Goal: Task Accomplishment & Management: Manage account settings

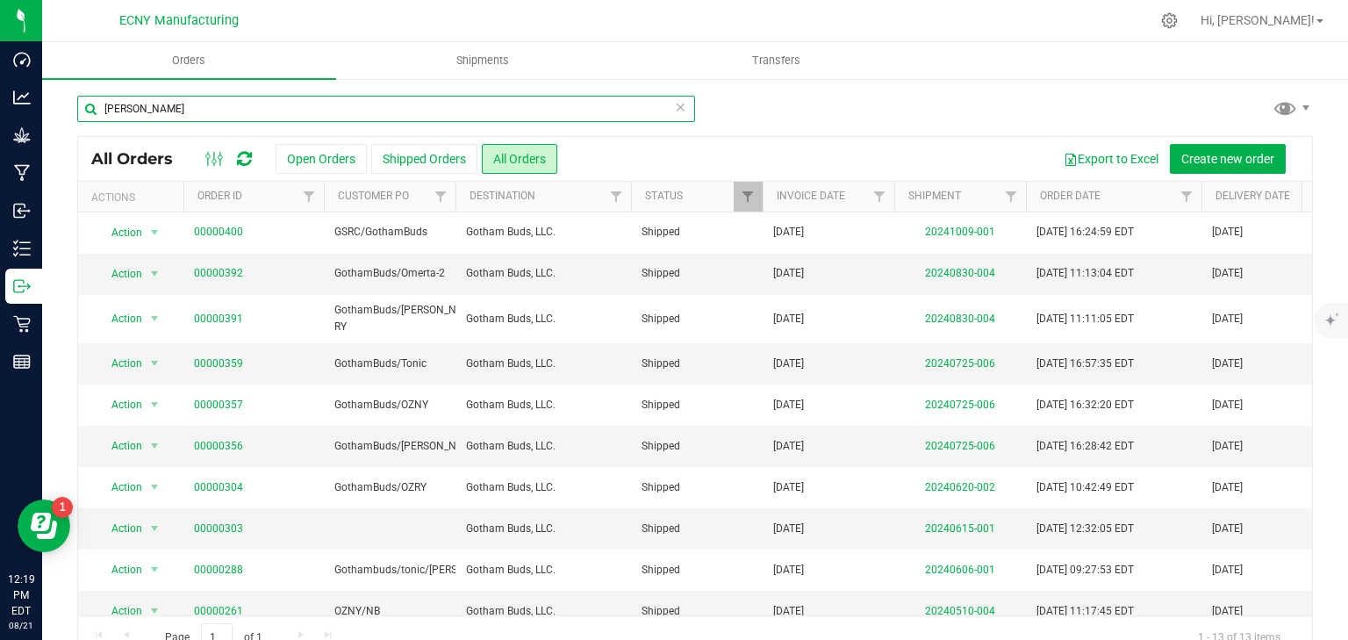
click at [499, 112] on input "gotham bud" at bounding box center [386, 109] width 618 height 26
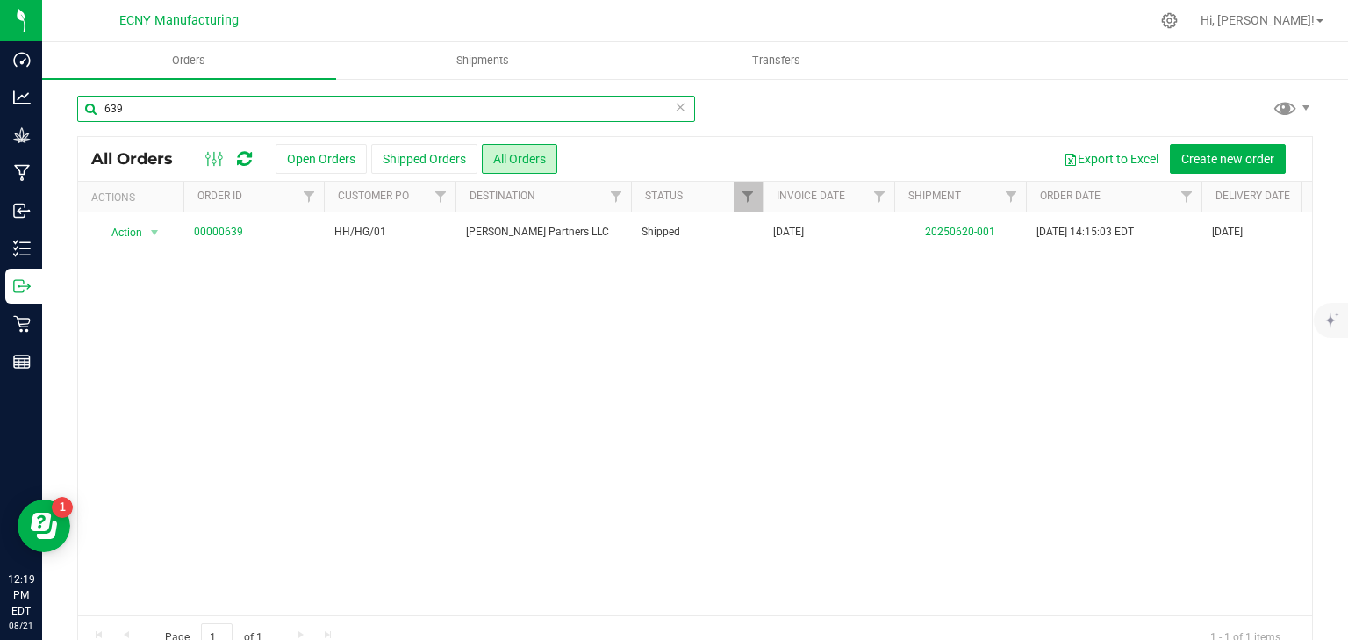
click at [147, 103] on input "639" at bounding box center [386, 109] width 618 height 26
click at [190, 108] on input "642" at bounding box center [386, 109] width 618 height 26
click at [219, 112] on input "645" at bounding box center [386, 109] width 618 height 26
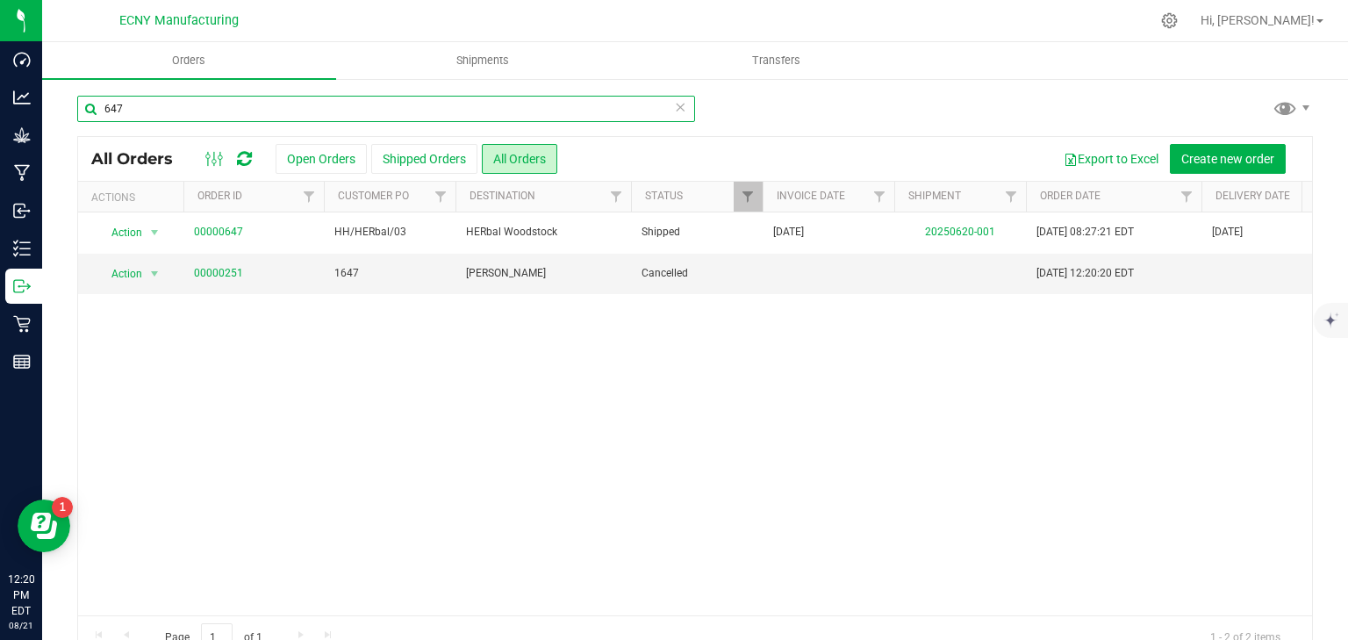
click at [135, 108] on input "647" at bounding box center [386, 109] width 618 height 26
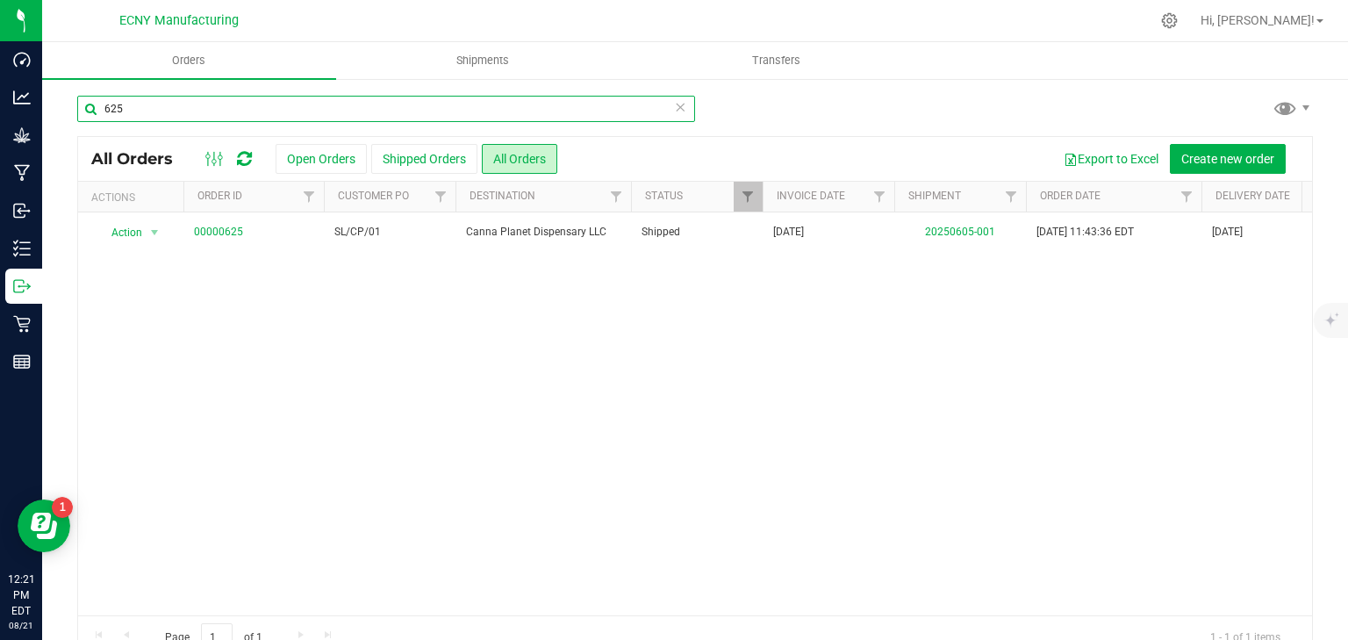
click at [249, 102] on input "625" at bounding box center [386, 109] width 618 height 26
click at [156, 111] on input "643" at bounding box center [386, 109] width 618 height 26
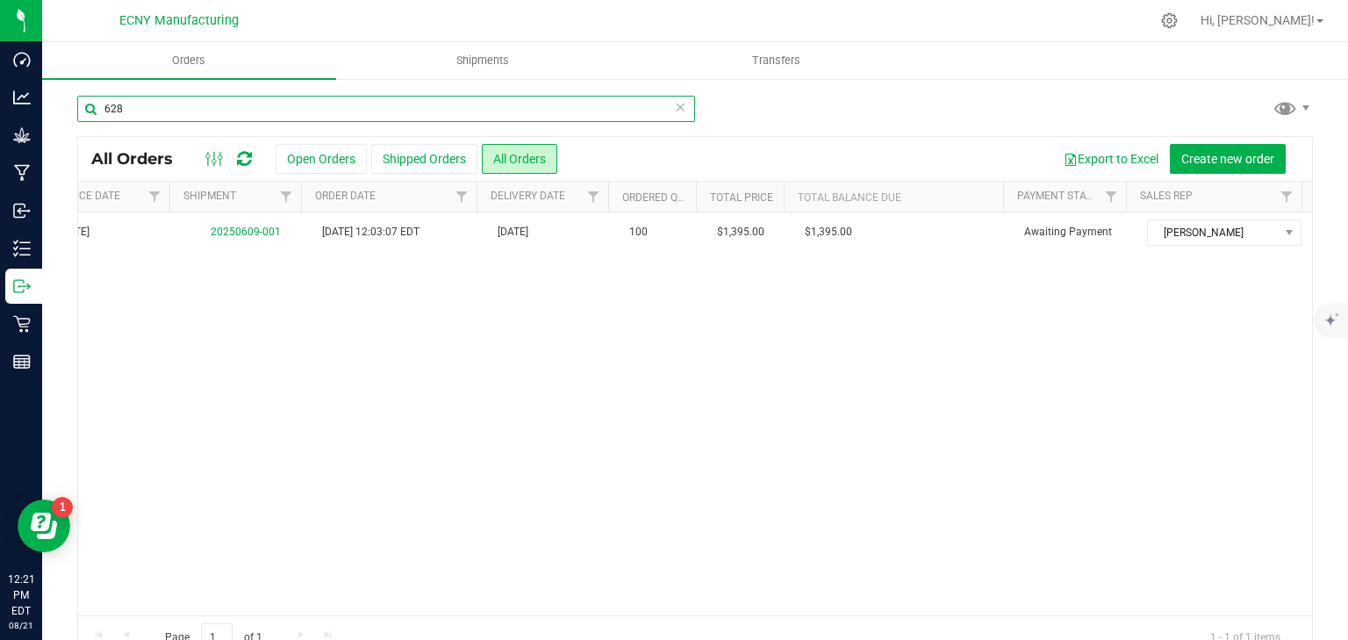
click at [141, 109] on input "628" at bounding box center [386, 109] width 618 height 26
click at [188, 105] on input "644" at bounding box center [386, 109] width 618 height 26
click at [228, 121] on input "632" at bounding box center [386, 109] width 618 height 26
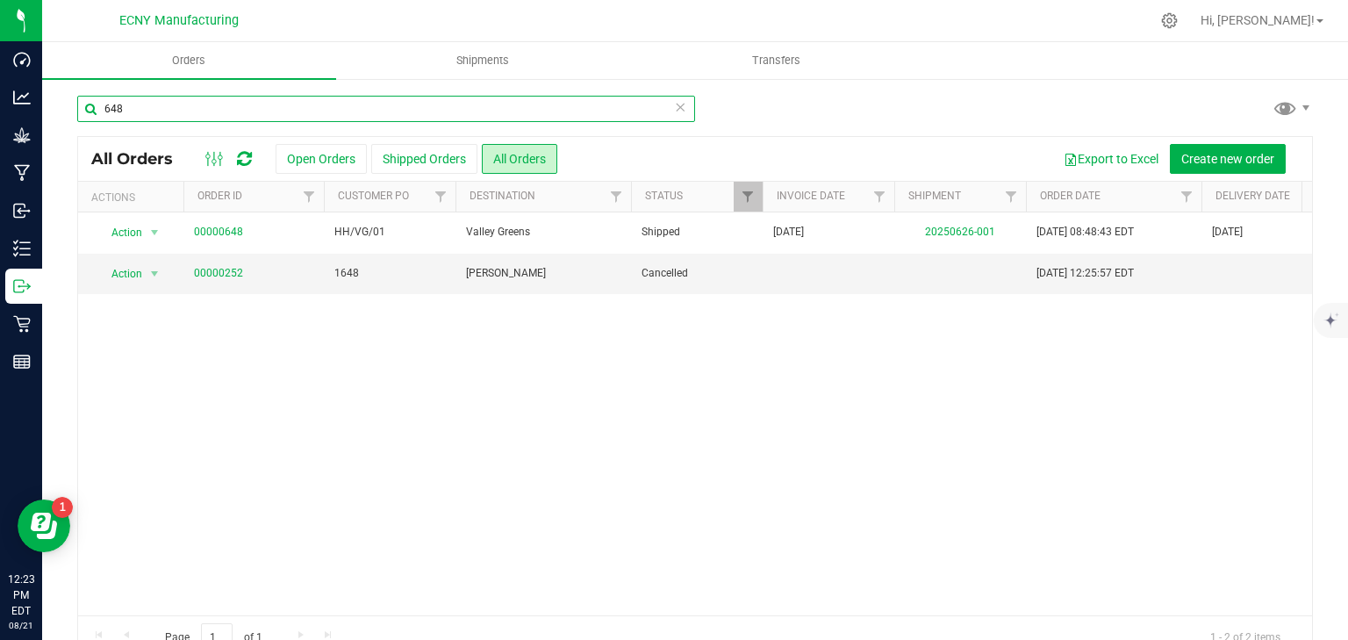
scroll to position [0, 735]
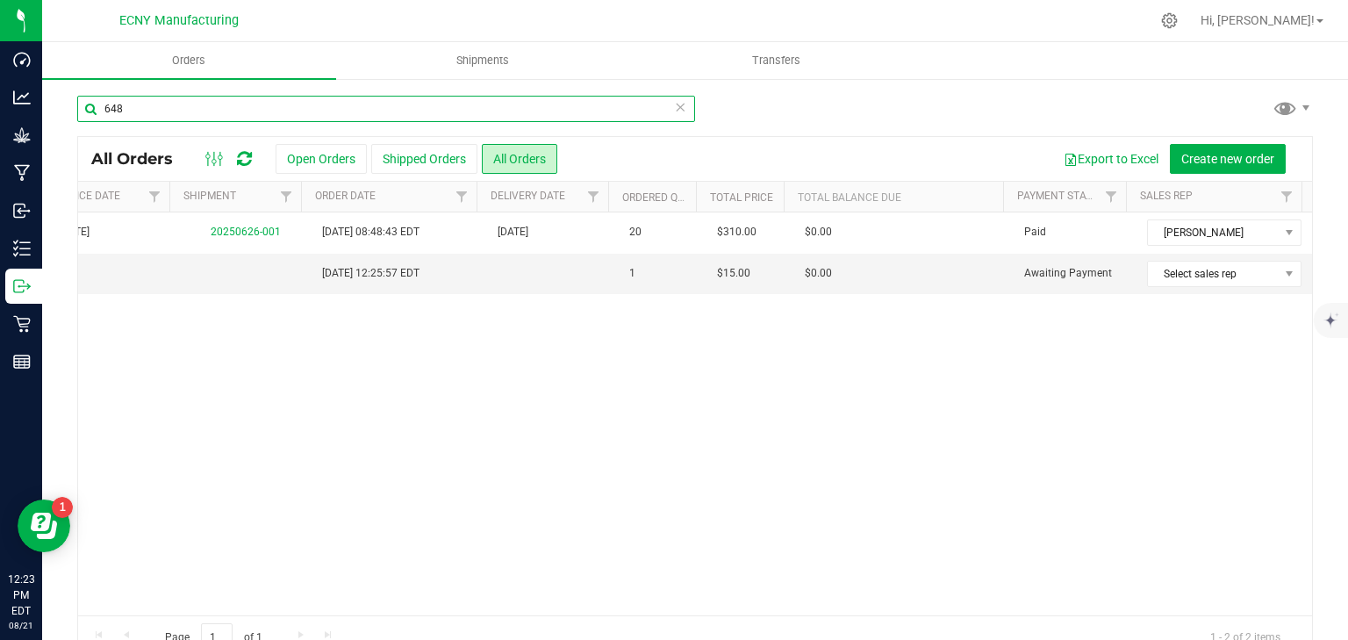
click at [211, 108] on input "648" at bounding box center [386, 109] width 618 height 26
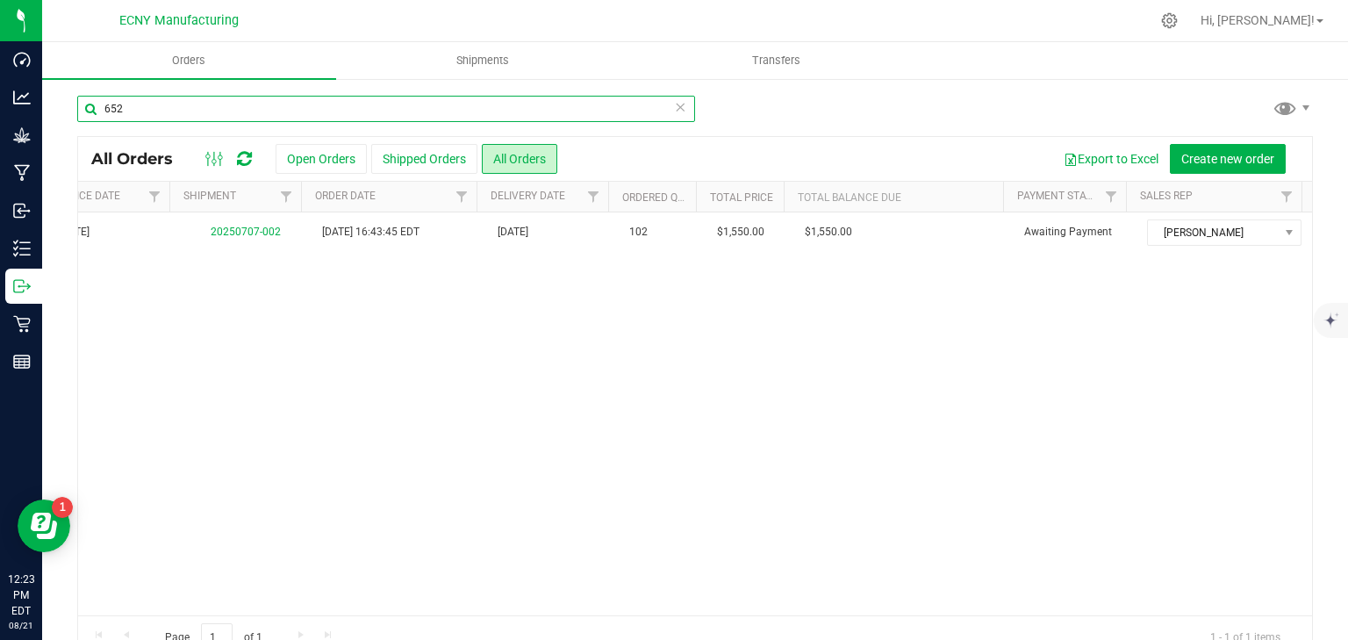
click at [146, 111] on input "652" at bounding box center [386, 109] width 618 height 26
click at [157, 109] on input "657" at bounding box center [386, 109] width 618 height 26
click at [171, 117] on input "658" at bounding box center [386, 109] width 618 height 26
type input "659"
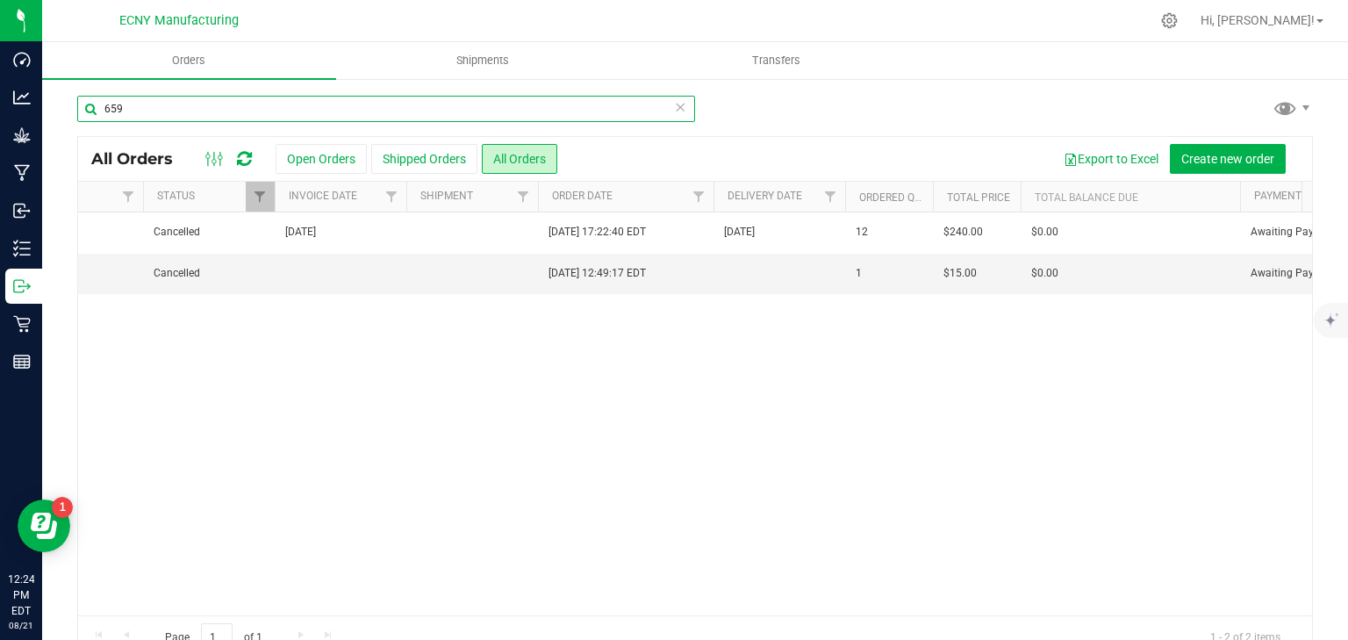
scroll to position [0, 616]
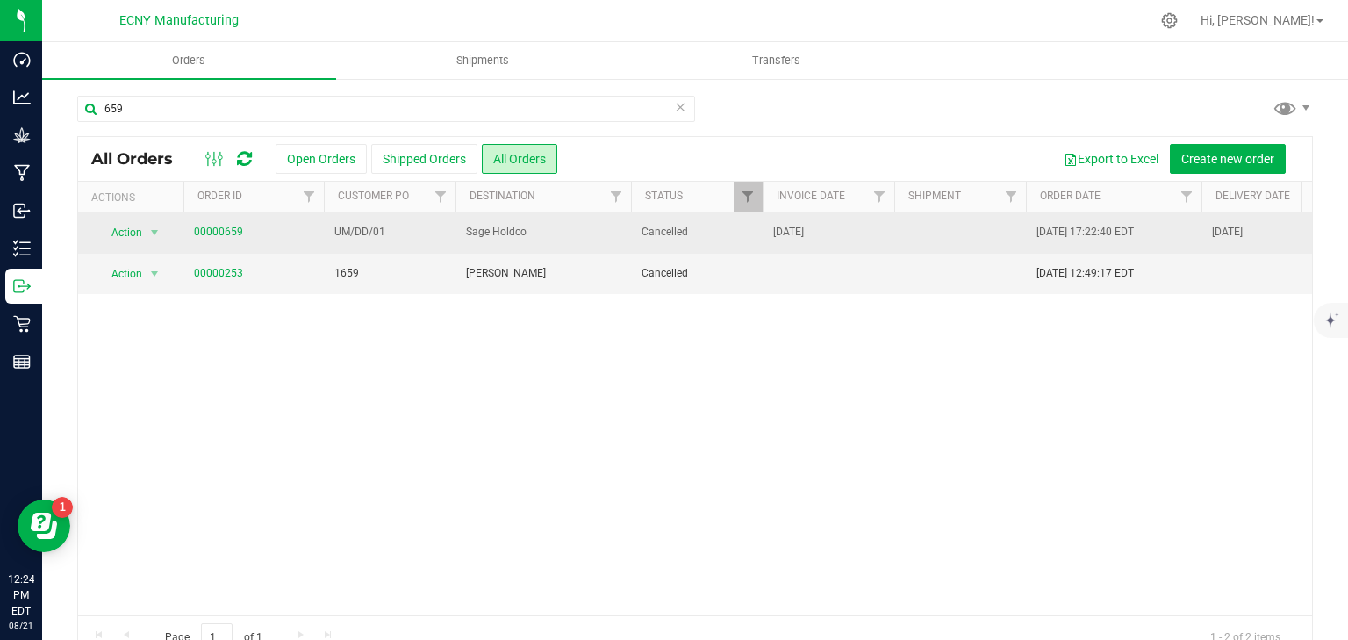
click at [211, 234] on link "00000659" at bounding box center [218, 232] width 49 height 17
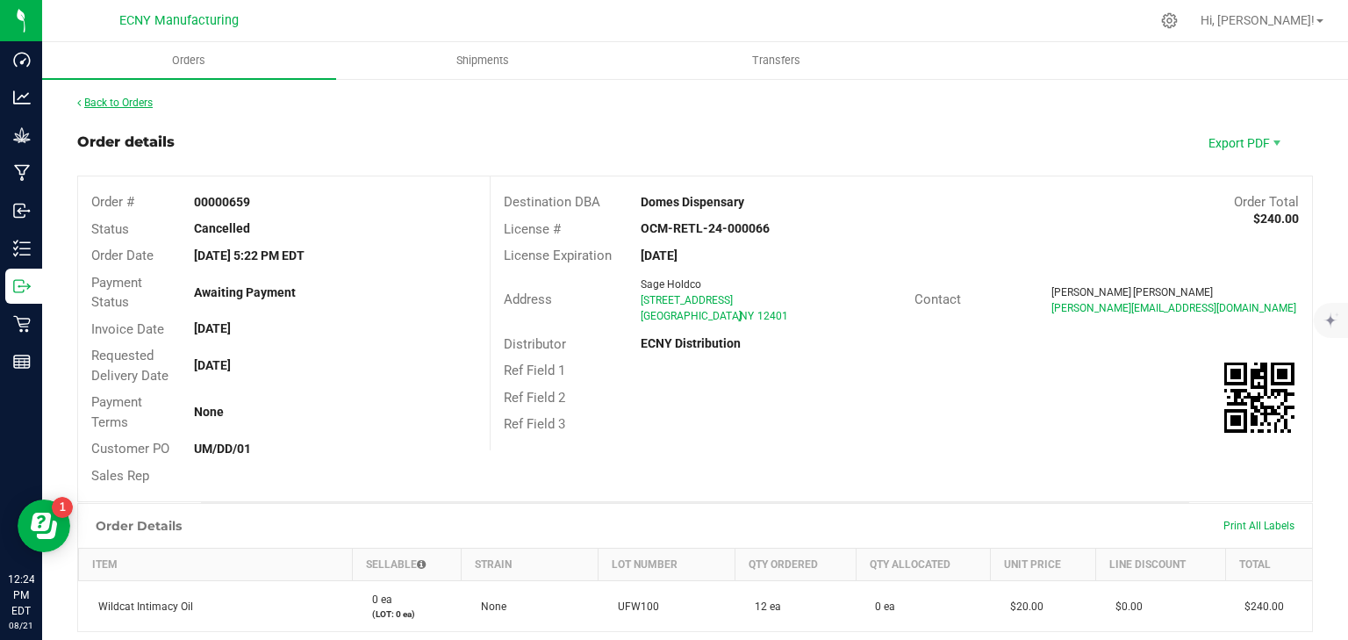
click at [100, 105] on link "Back to Orders" at bounding box center [114, 103] width 75 height 12
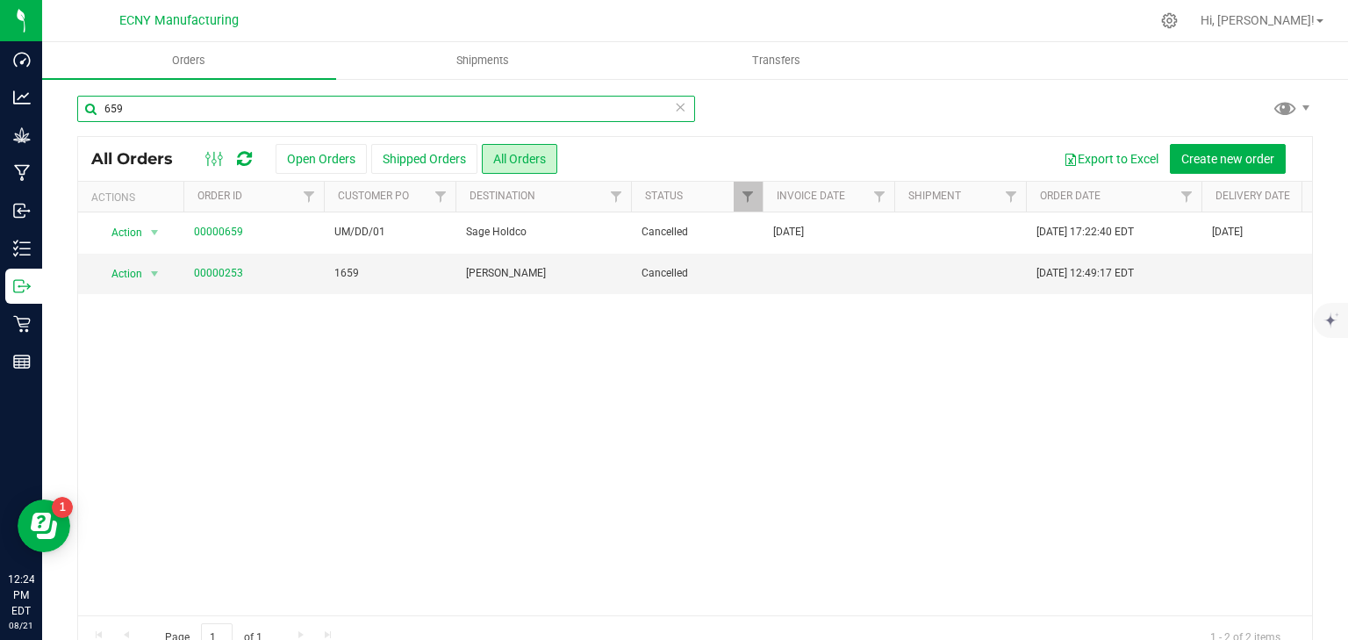
click at [297, 96] on input "659" at bounding box center [386, 109] width 618 height 26
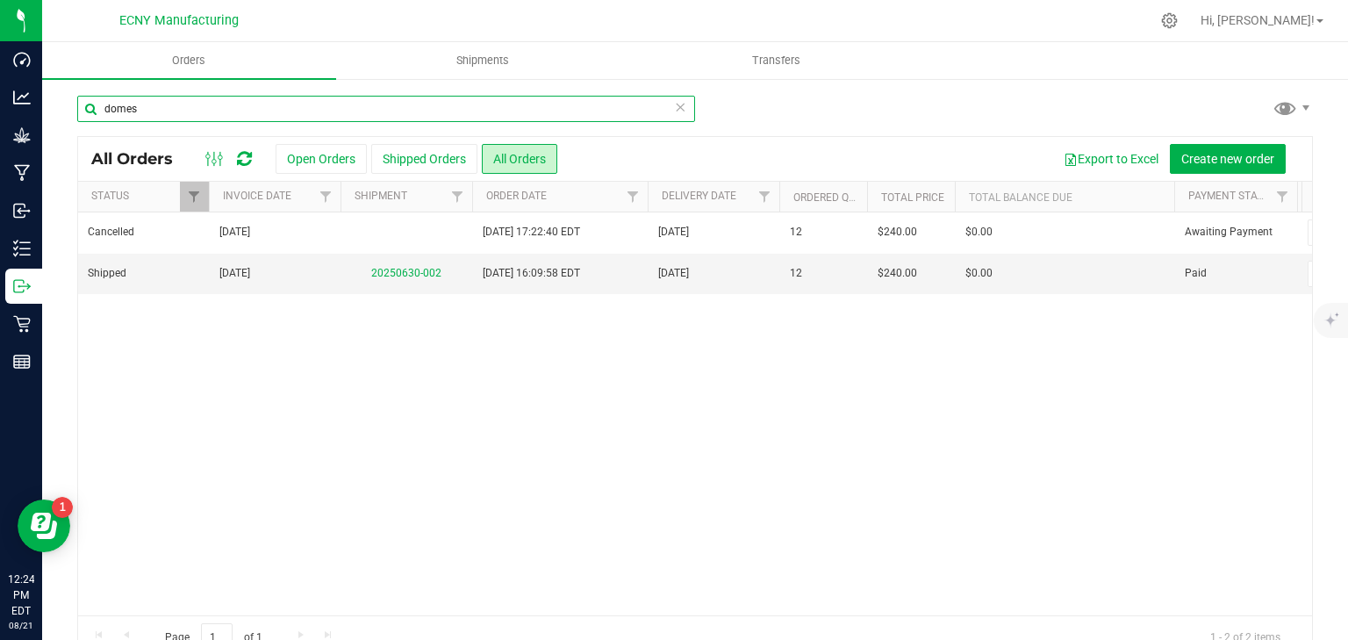
click at [168, 101] on input "domes" at bounding box center [386, 109] width 618 height 26
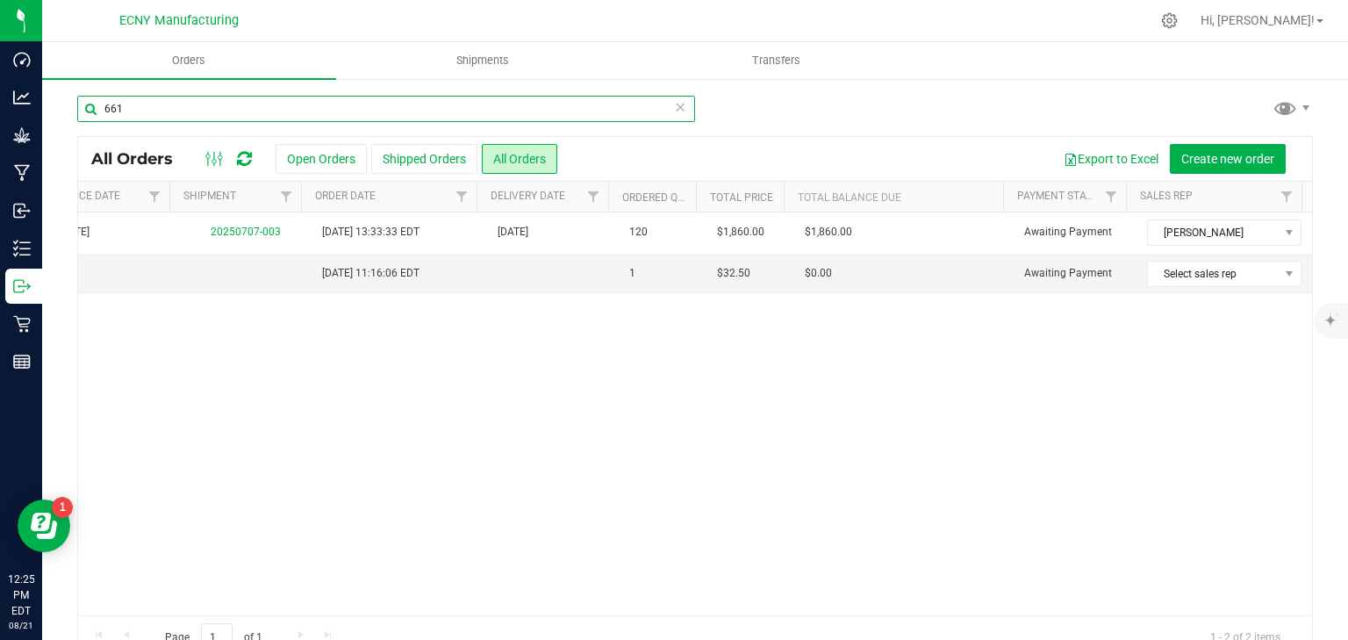
click at [211, 105] on input "661" at bounding box center [386, 109] width 618 height 26
click at [151, 107] on input "662" at bounding box center [386, 109] width 618 height 26
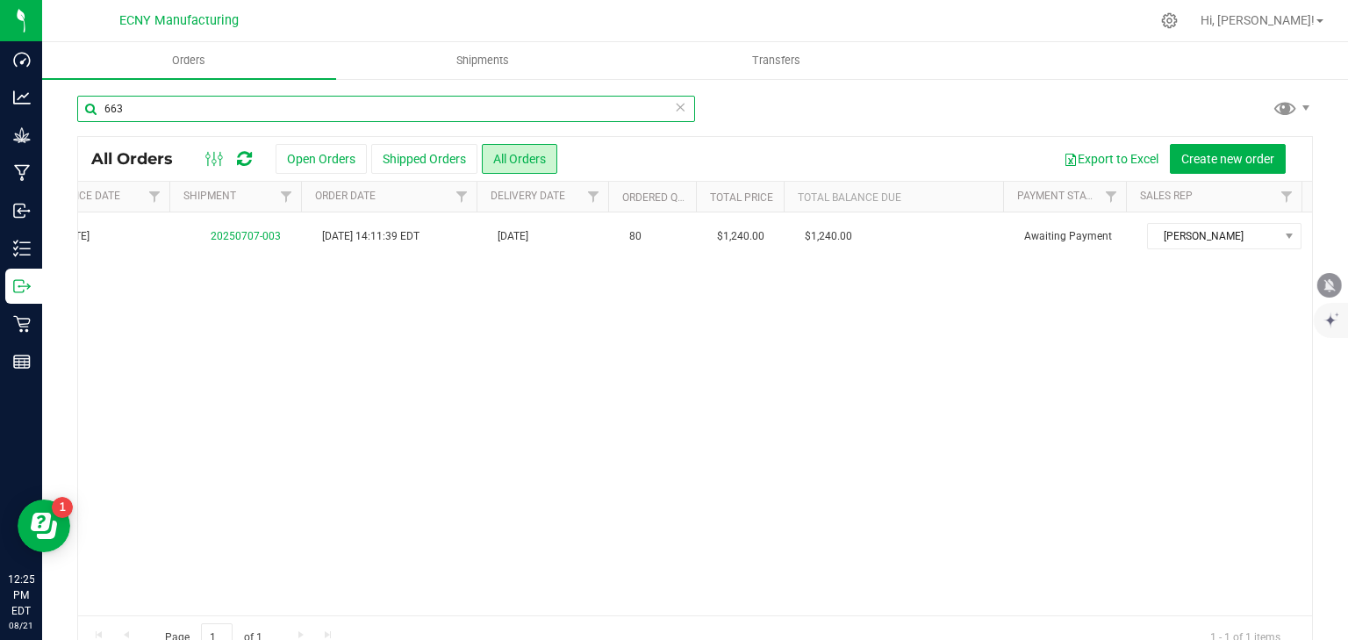
click at [176, 109] on input "663" at bounding box center [386, 109] width 618 height 26
click at [157, 111] on input "664" at bounding box center [386, 109] width 618 height 26
click at [249, 120] on input "665" at bounding box center [386, 109] width 618 height 26
click at [199, 111] on input "667" at bounding box center [386, 109] width 618 height 26
click at [150, 117] on input "669" at bounding box center [386, 109] width 618 height 26
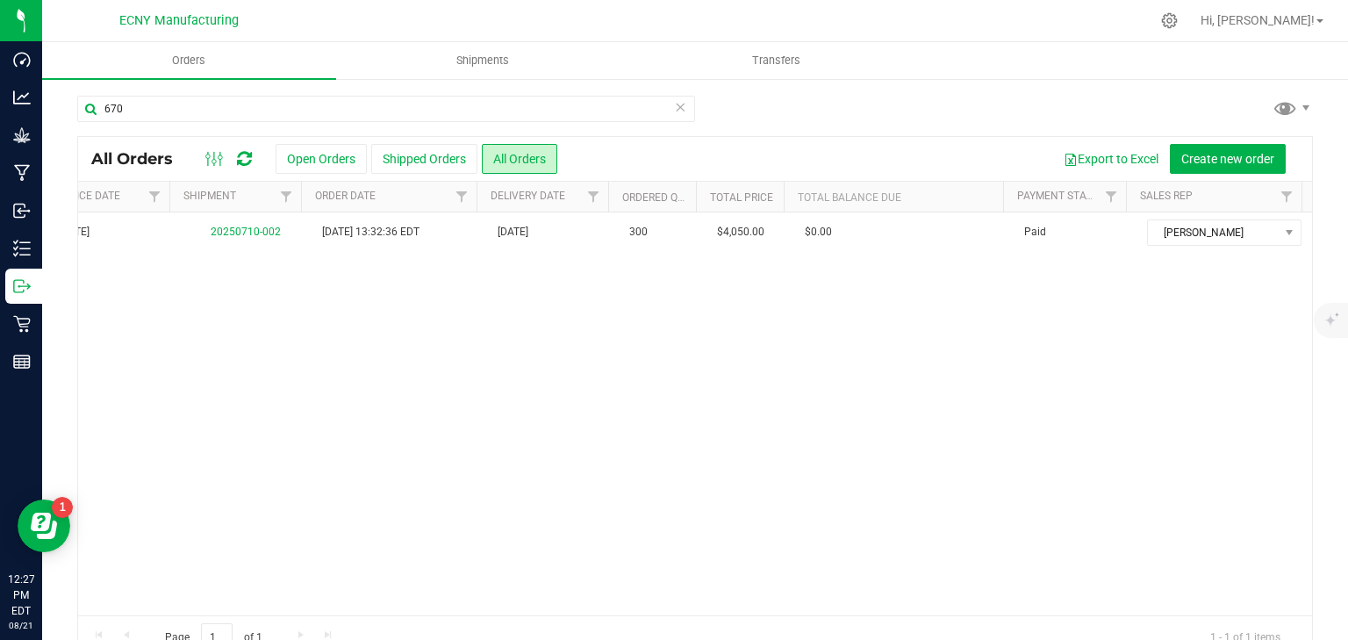
click at [179, 95] on div "670 All Orders Open Orders Shipped Orders All Orders Export to Excel Create new…" at bounding box center [695, 376] width 1236 height 563
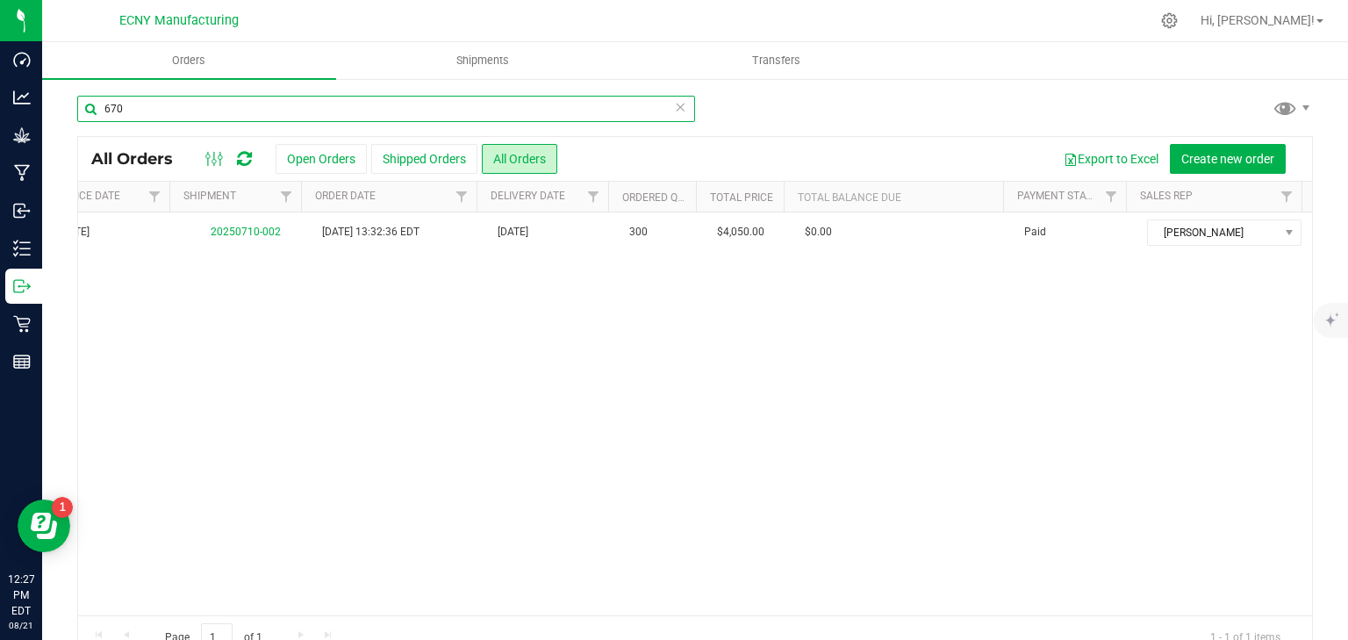
click at [183, 109] on input "670" at bounding box center [386, 109] width 618 height 26
click at [147, 106] on input "671" at bounding box center [386, 109] width 618 height 26
click at [270, 112] on input "675" at bounding box center [386, 109] width 618 height 26
click at [333, 123] on div "679" at bounding box center [386, 116] width 618 height 40
click at [162, 104] on input "681" at bounding box center [386, 109] width 618 height 26
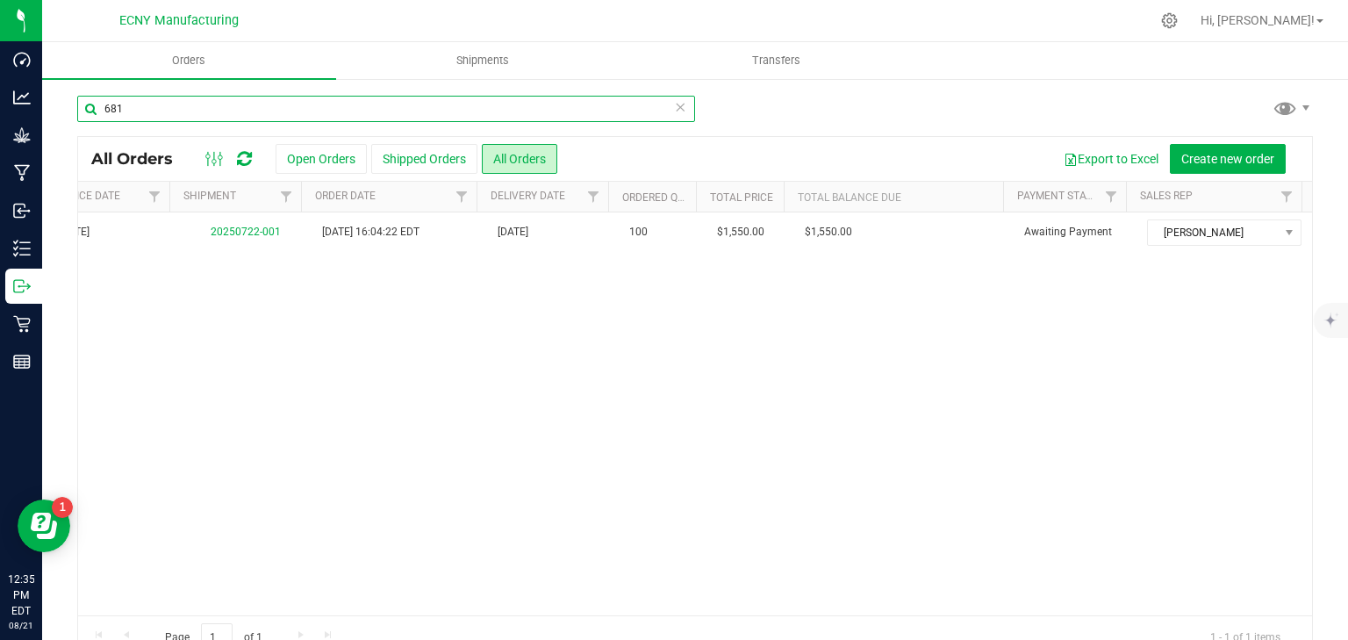
click at [501, 104] on input "681" at bounding box center [386, 109] width 618 height 26
type input "6"
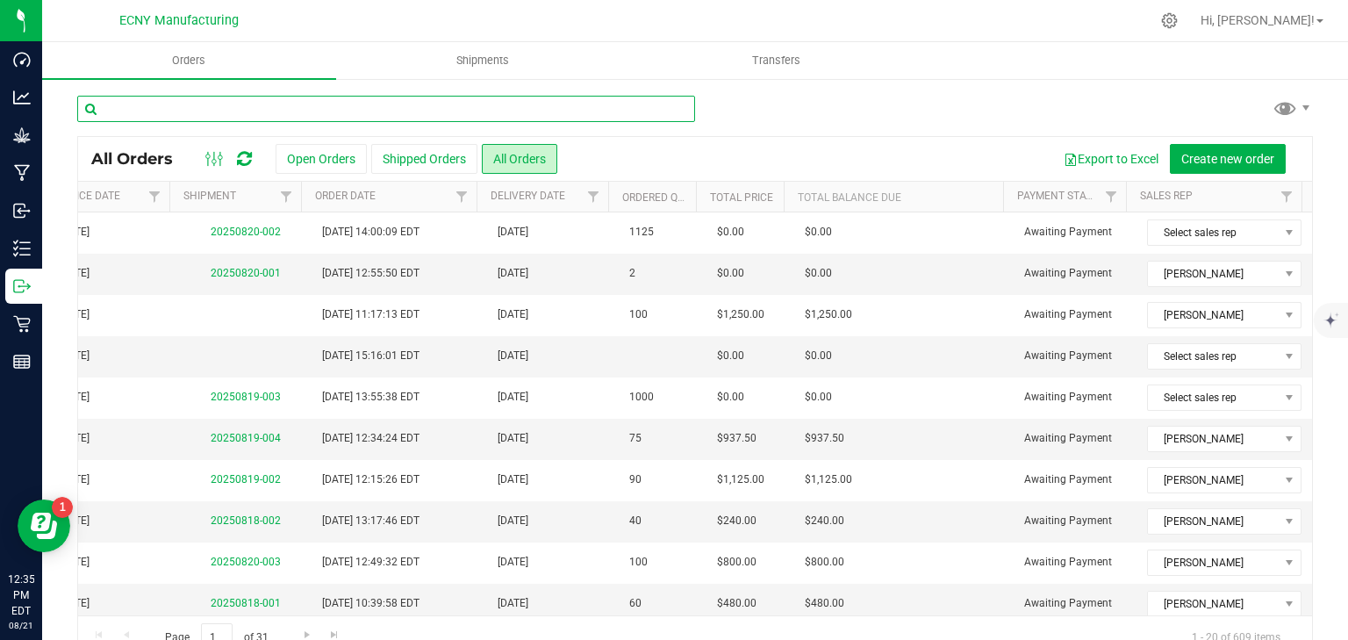
click at [183, 111] on input "text" at bounding box center [386, 109] width 618 height 26
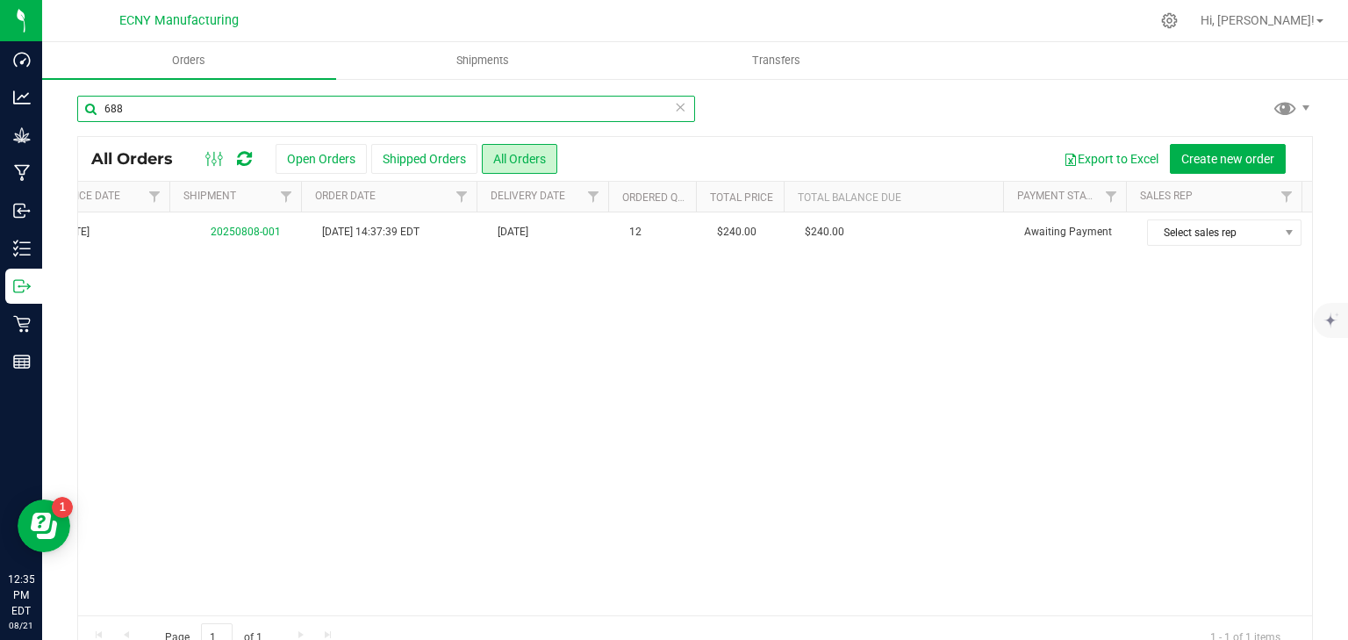
click at [147, 105] on input "688" at bounding box center [386, 109] width 618 height 26
click at [200, 117] on input "691" at bounding box center [386, 109] width 618 height 26
click at [226, 118] on input "692" at bounding box center [386, 109] width 618 height 26
click at [211, 119] on input "693" at bounding box center [386, 109] width 618 height 26
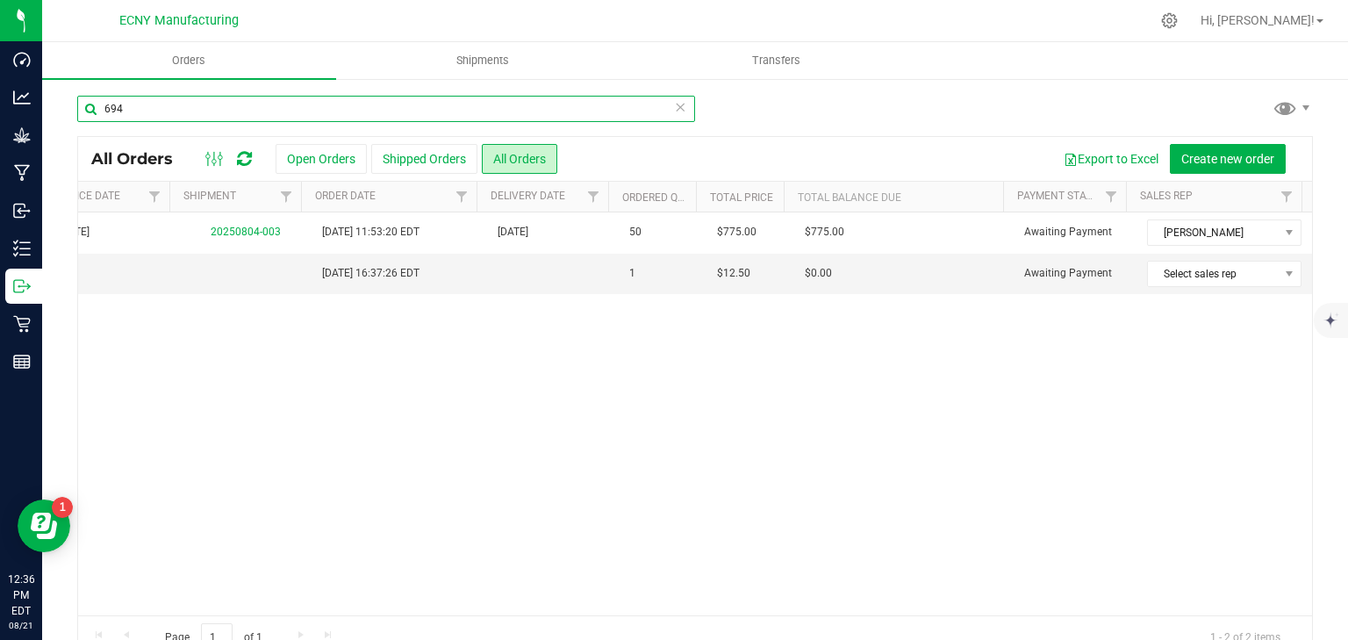
click at [161, 116] on input "694" at bounding box center [386, 109] width 618 height 26
click at [178, 113] on input "695" at bounding box center [386, 109] width 618 height 26
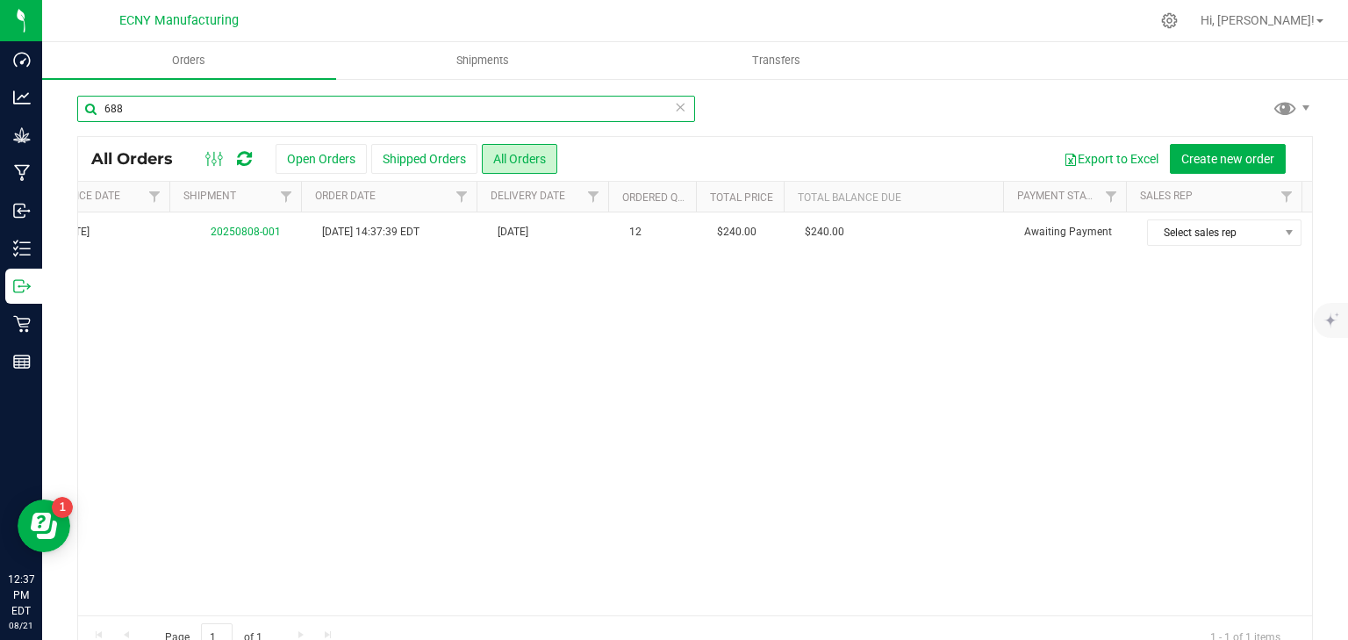
click at [186, 108] on input "688" at bounding box center [386, 109] width 618 height 26
click at [156, 105] on input "696" at bounding box center [386, 109] width 618 height 26
click at [165, 109] on input "697" at bounding box center [386, 109] width 618 height 26
click at [146, 105] on input "699" at bounding box center [386, 109] width 618 height 26
type input "6"
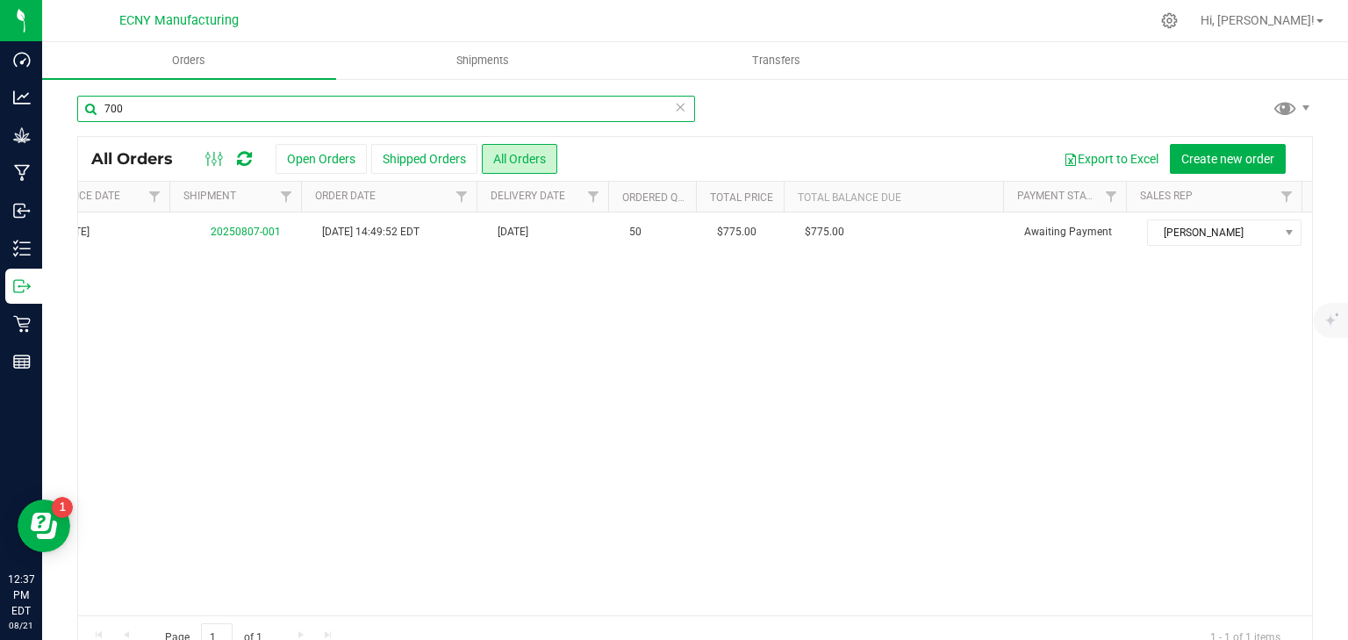
click at [143, 105] on input "700" at bounding box center [386, 109] width 618 height 26
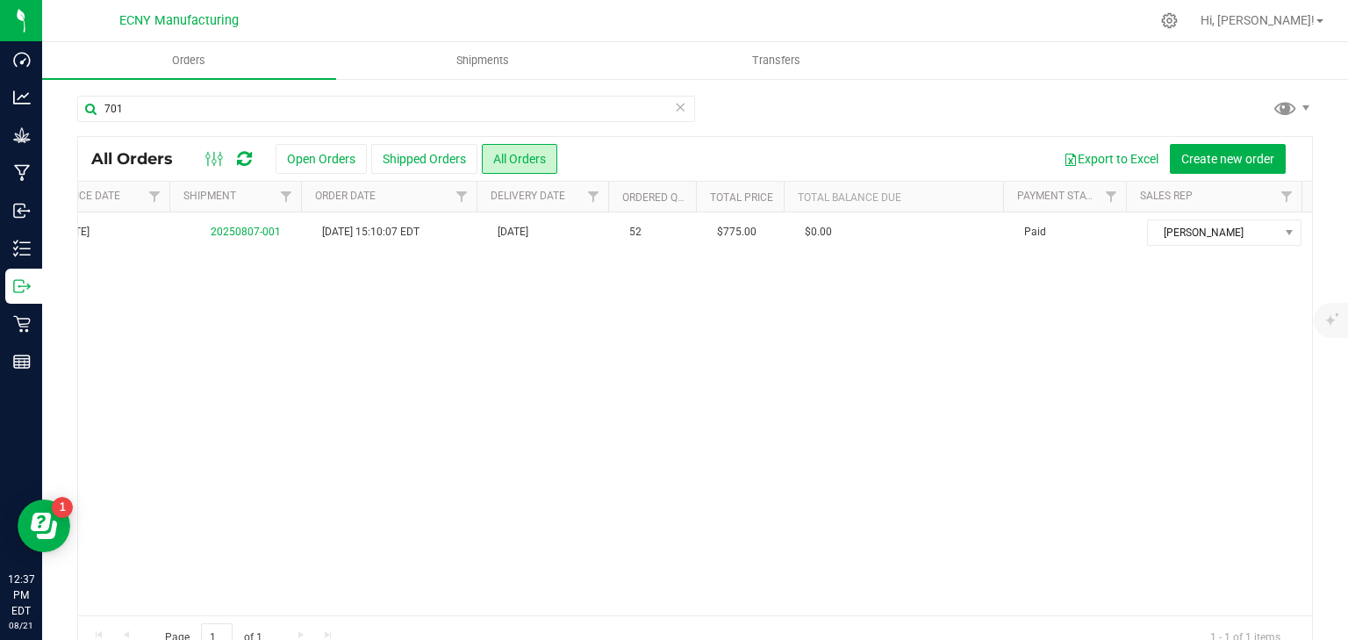
click at [247, 92] on div "701 All Orders Open Orders Shipped Orders All Orders Export to Excel Create new…" at bounding box center [695, 376] width 1306 height 598
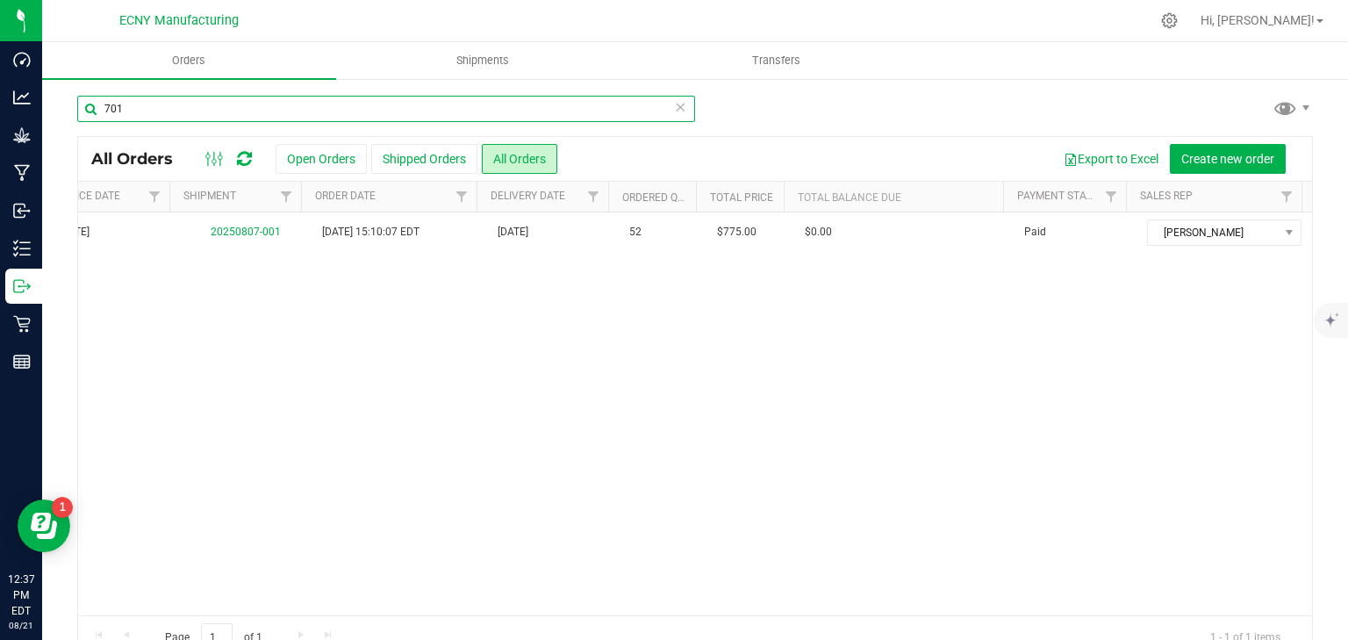
click at [239, 112] on input "701" at bounding box center [386, 109] width 618 height 26
click at [202, 109] on input "702" at bounding box center [386, 109] width 618 height 26
click at [153, 109] on input "703" at bounding box center [386, 109] width 618 height 26
click at [172, 97] on input "710" at bounding box center [386, 109] width 618 height 26
click at [147, 109] on input "713" at bounding box center [386, 109] width 618 height 26
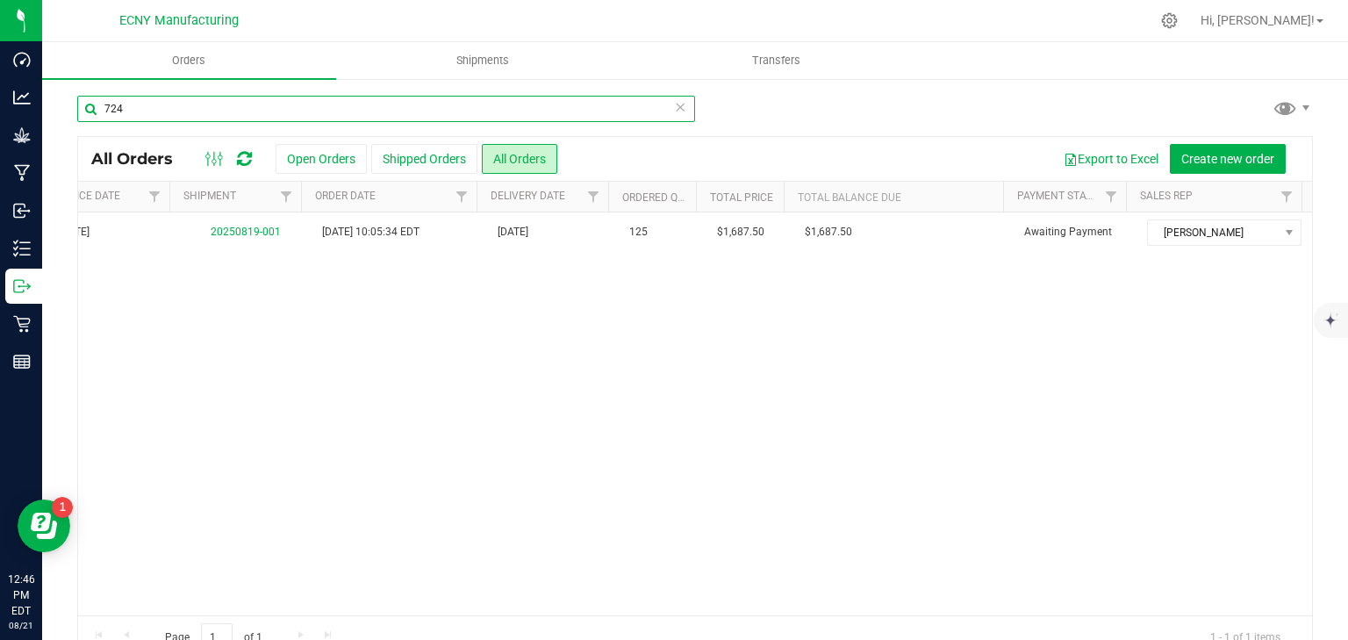
type input "724"
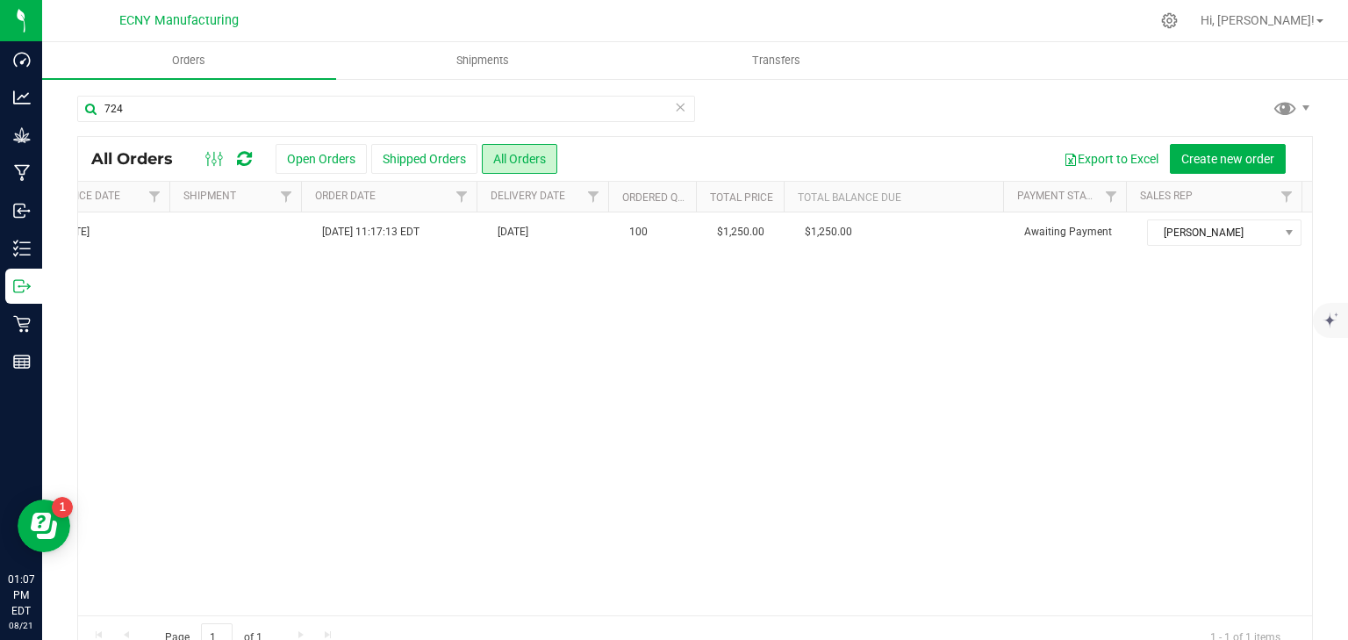
click at [674, 110] on icon at bounding box center [680, 106] width 12 height 21
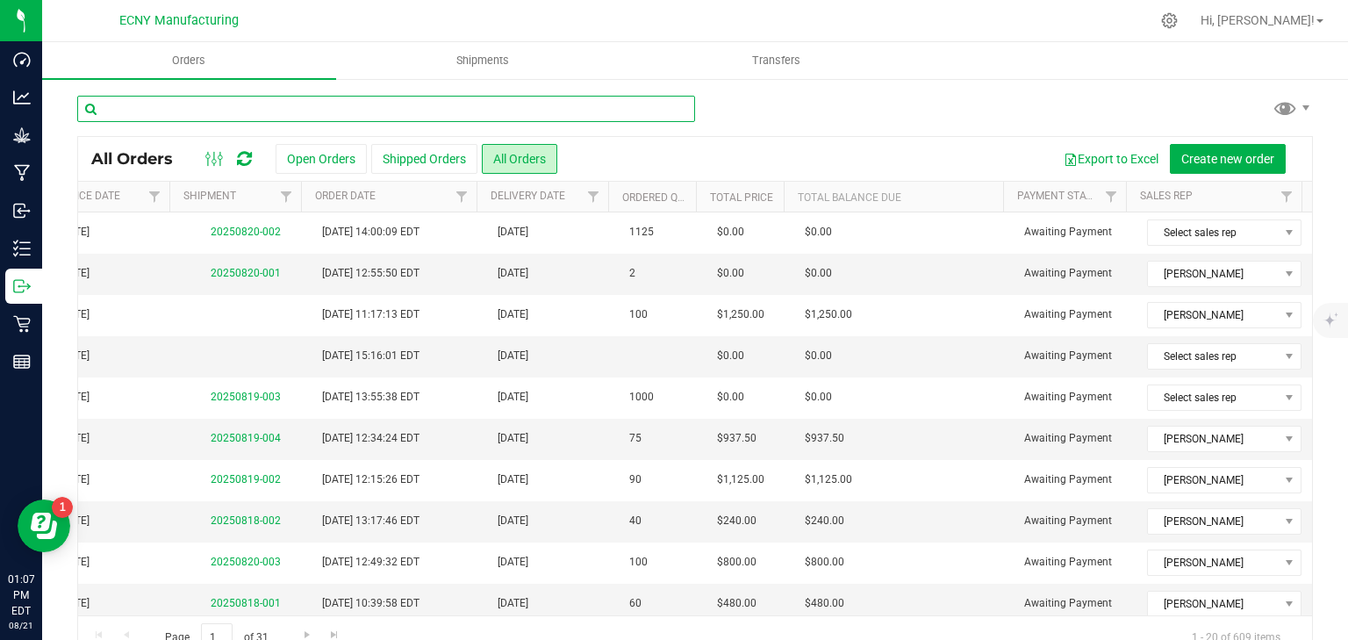
click at [671, 110] on input "text" at bounding box center [386, 109] width 618 height 26
type input "knotwee"
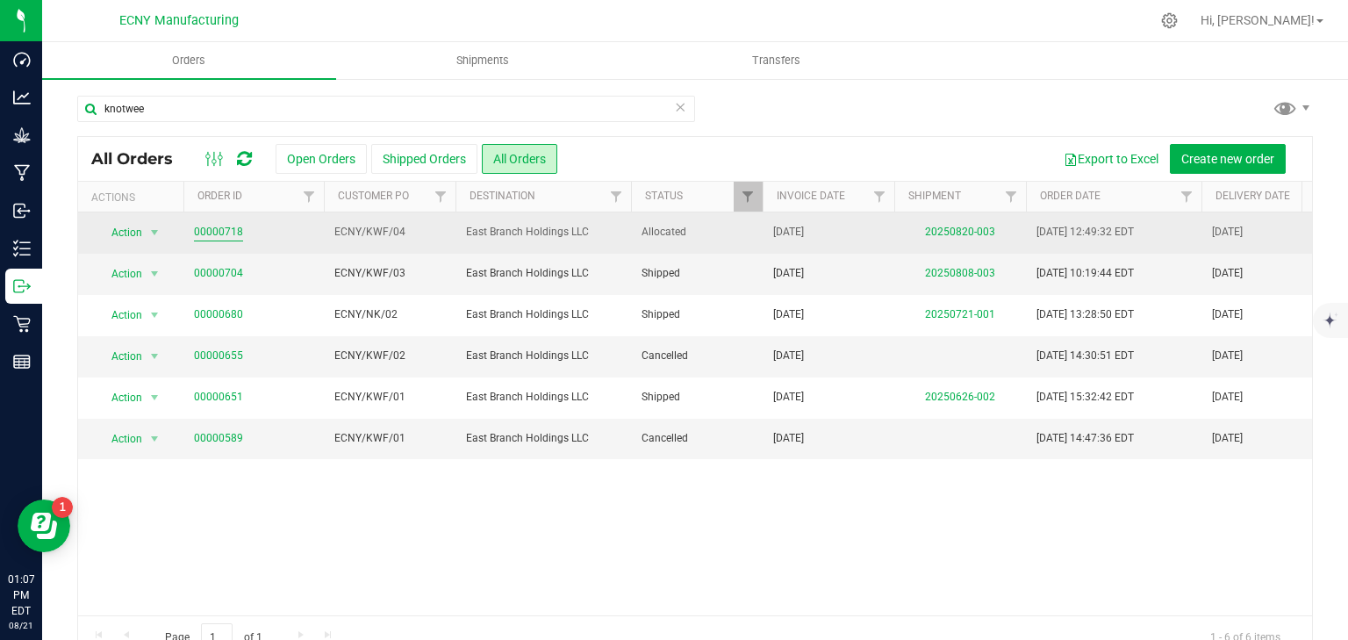
click at [228, 225] on link "00000718" at bounding box center [218, 232] width 49 height 17
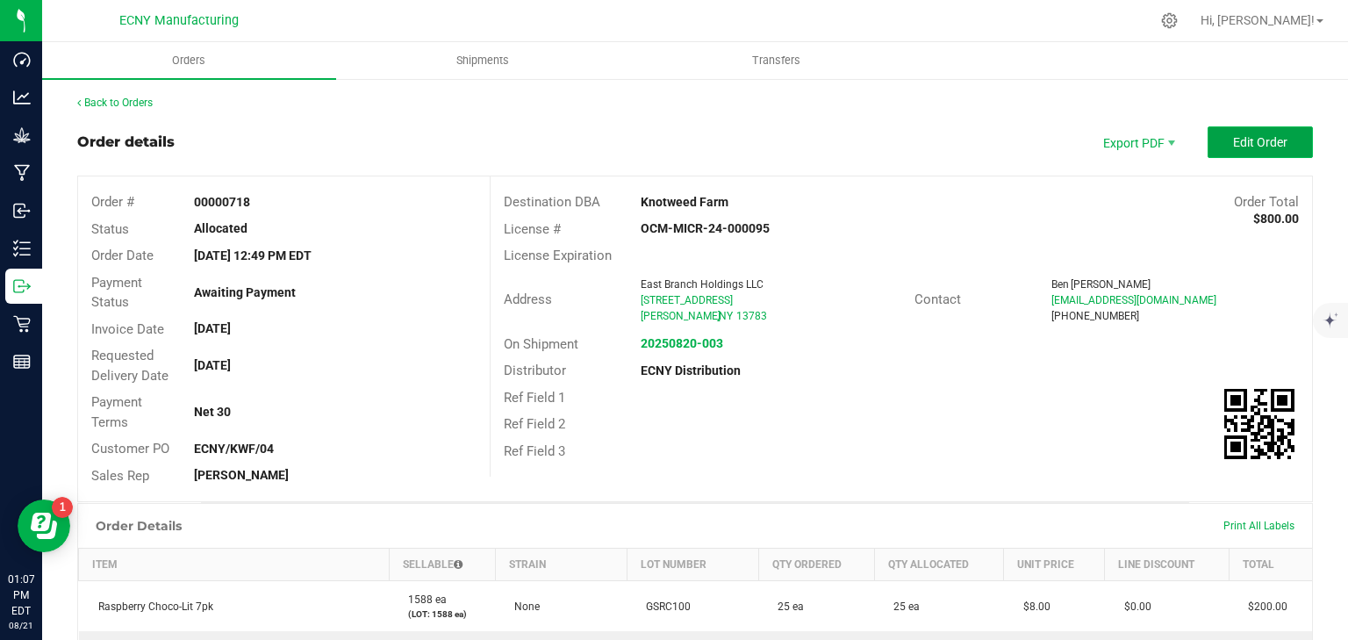
click at [1243, 142] on span "Edit Order" at bounding box center [1260, 142] width 54 height 14
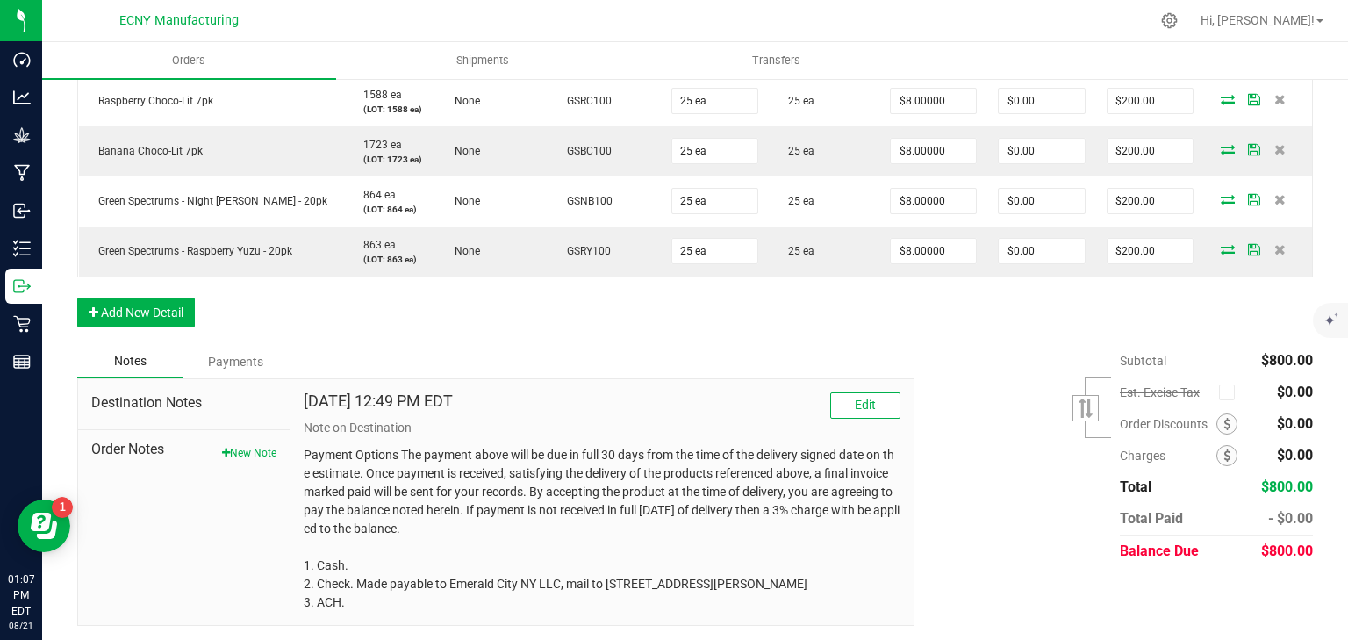
click at [247, 371] on div "Payments" at bounding box center [235, 362] width 105 height 32
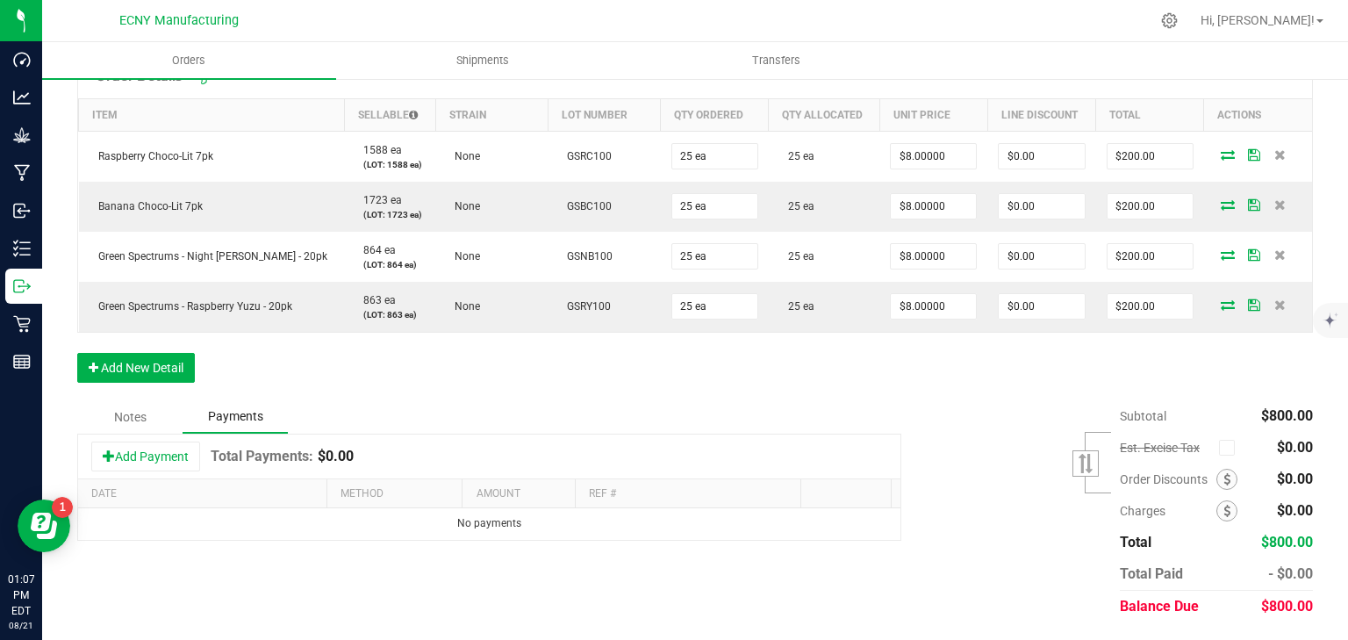
scroll to position [483, 0]
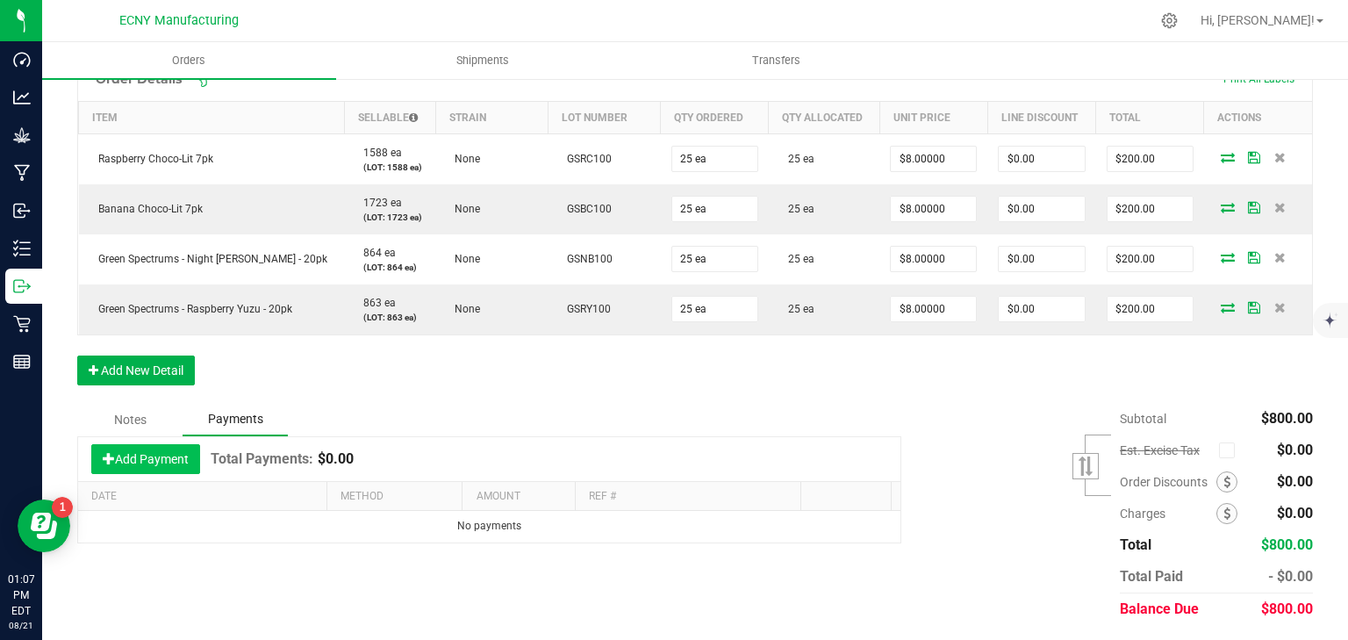
click at [151, 450] on button "Add Payment" at bounding box center [145, 459] width 109 height 30
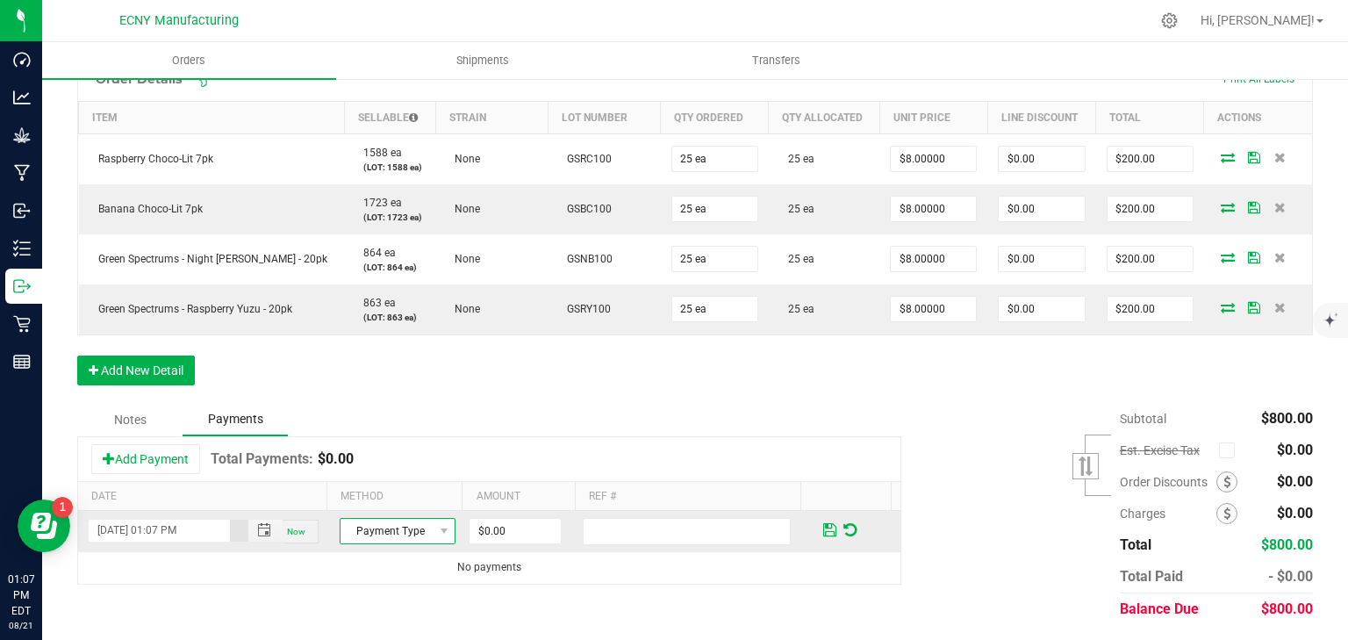
click at [367, 527] on span "Payment Type" at bounding box center [386, 531] width 92 height 25
click at [394, 458] on li "Cash" at bounding box center [390, 450] width 111 height 25
click at [513, 530] on input "0" at bounding box center [514, 531] width 91 height 25
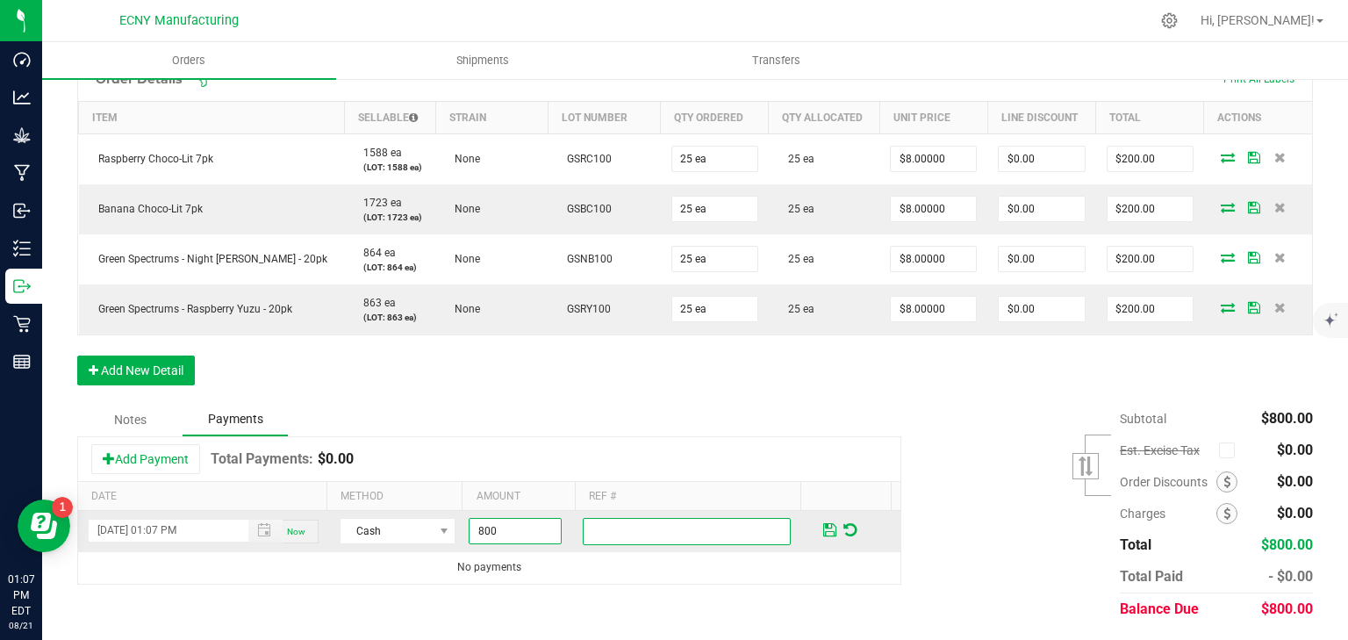
type input "$800.00"
type input "CASH PD by AJ (Mike picked up)"
click at [823, 526] on span at bounding box center [829, 530] width 13 height 16
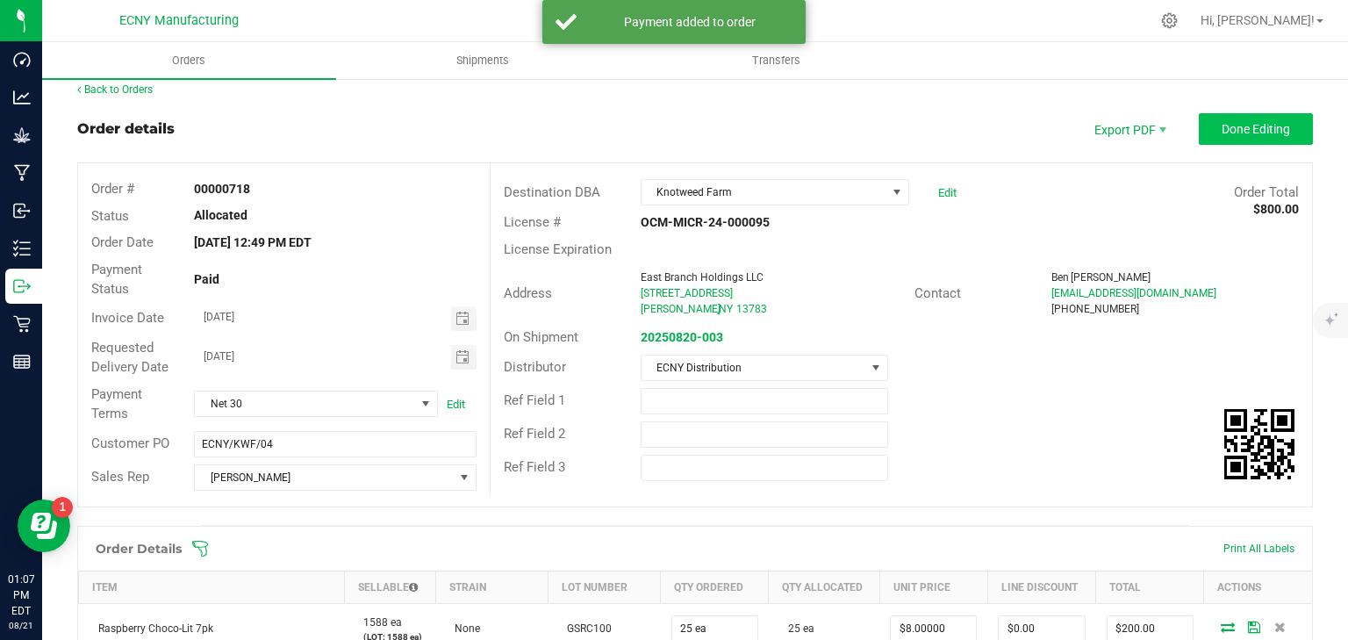
scroll to position [0, 0]
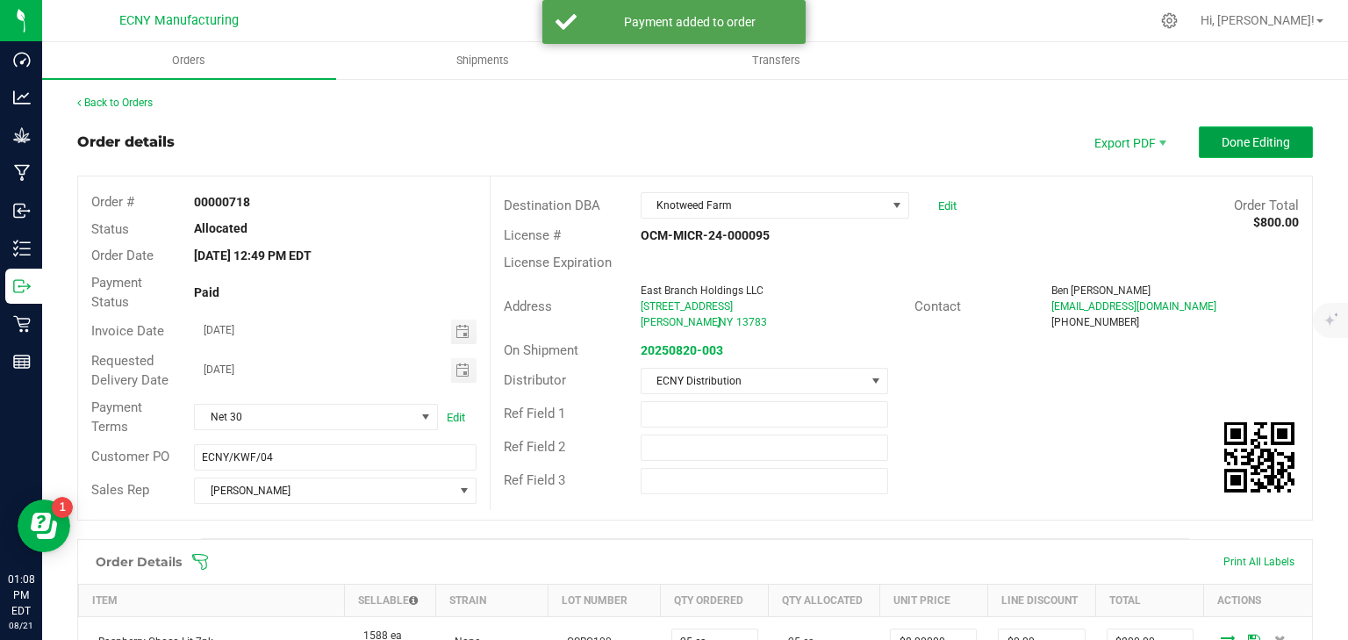
click at [1258, 127] on button "Done Editing" at bounding box center [1256, 142] width 114 height 32
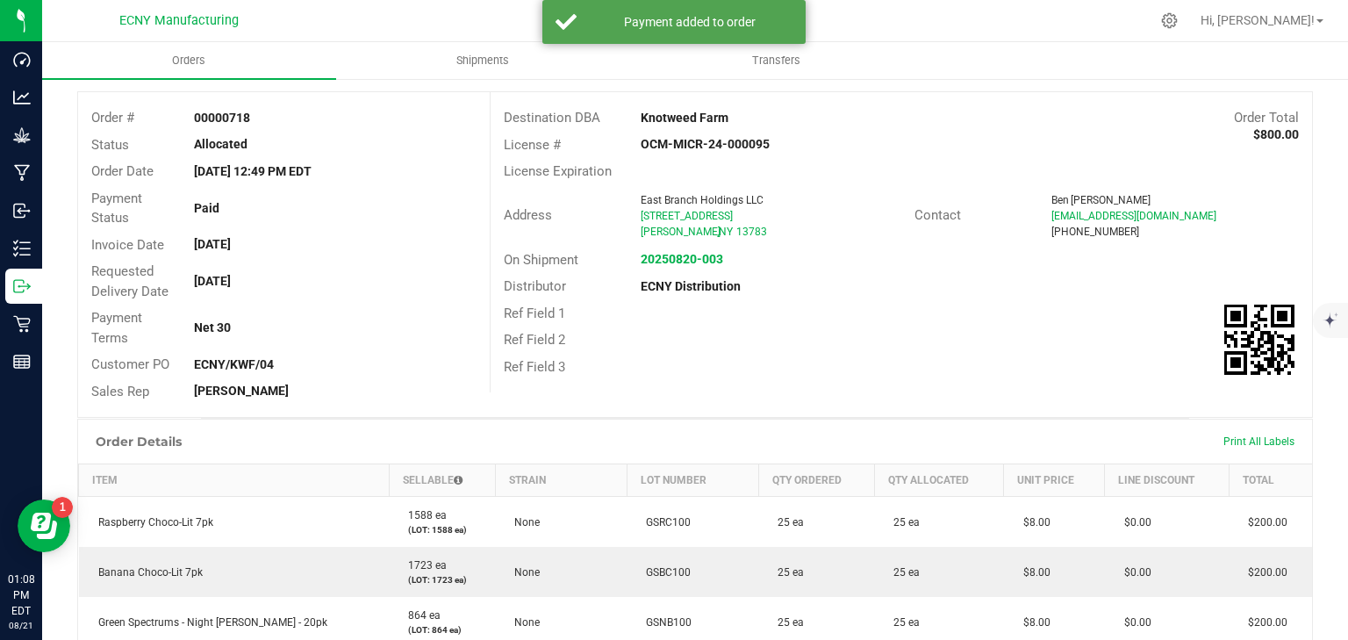
scroll to position [281, 0]
